Goal: Task Accomplishment & Management: Use online tool/utility

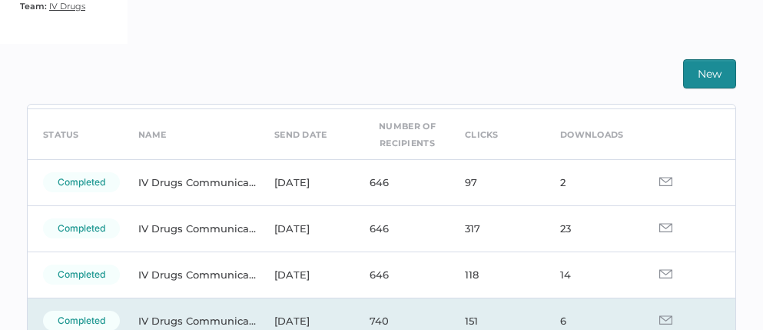
scroll to position [24, 0]
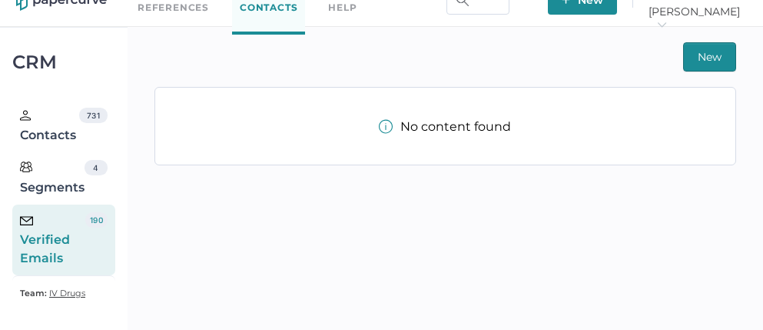
scroll to position [35, 0]
